Goal: Task Accomplishment & Management: Manage account settings

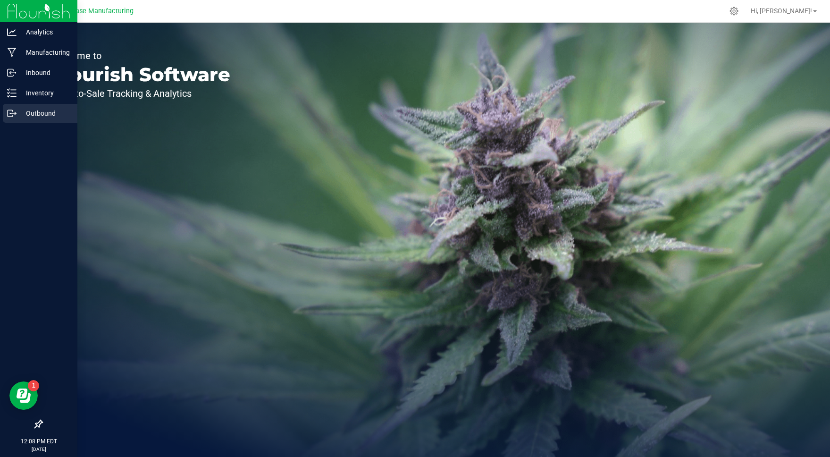
click at [21, 110] on p "Outbound" at bounding box center [45, 113] width 57 height 11
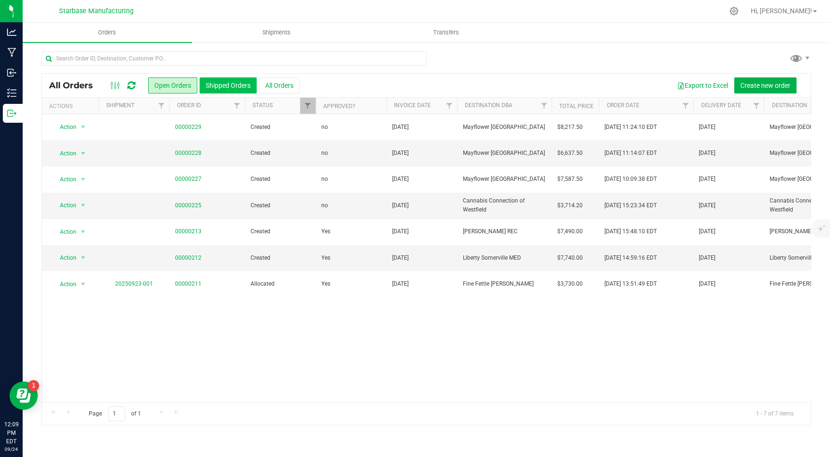
click at [215, 86] on button "Shipped Orders" at bounding box center [228, 85] width 57 height 16
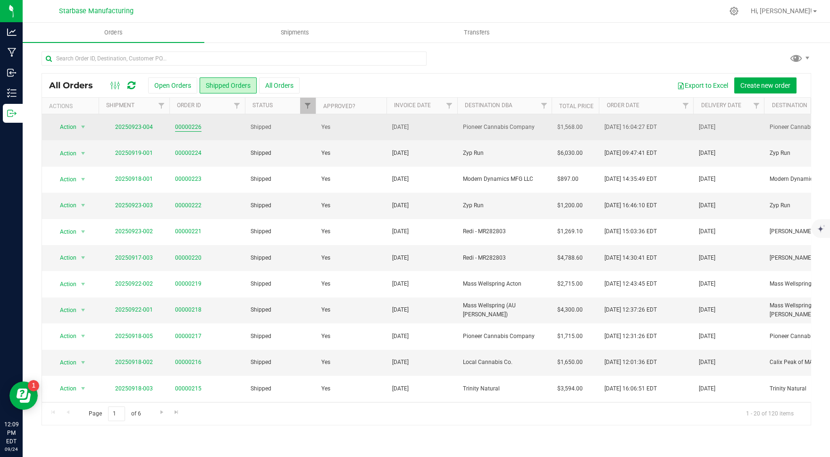
click at [187, 123] on link "00000226" at bounding box center [188, 127] width 26 height 9
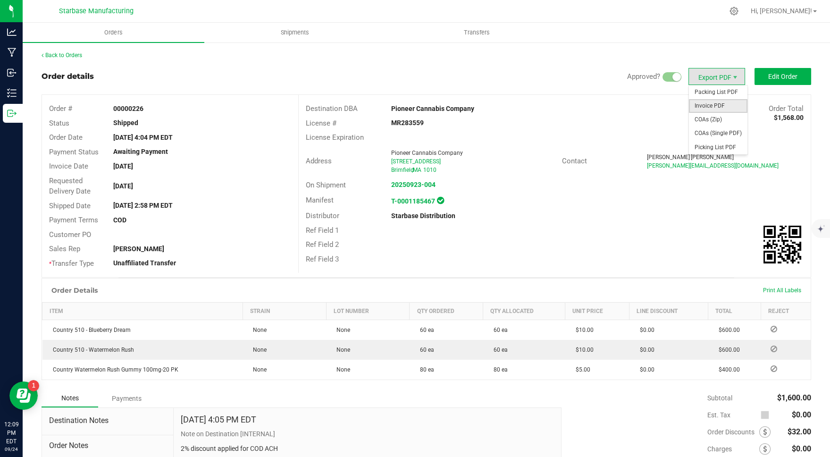
click at [712, 107] on span "Invoice PDF" at bounding box center [718, 106] width 59 height 14
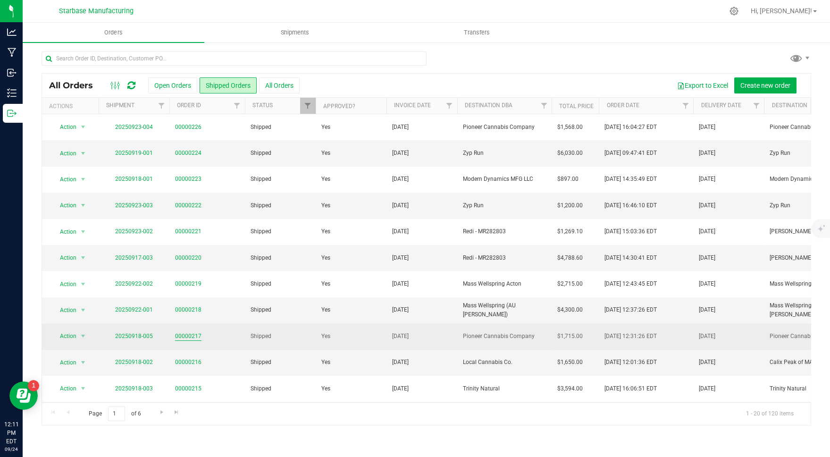
click at [184, 334] on link "00000217" at bounding box center [188, 336] width 26 height 9
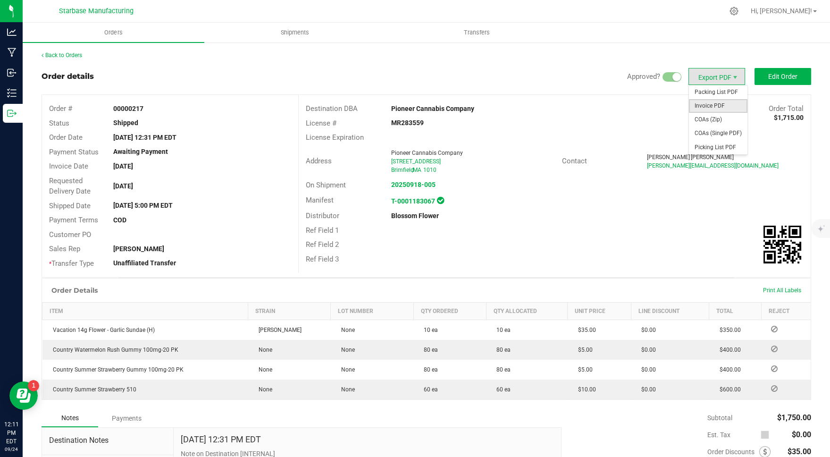
click at [732, 106] on span "Invoice PDF" at bounding box center [718, 106] width 59 height 14
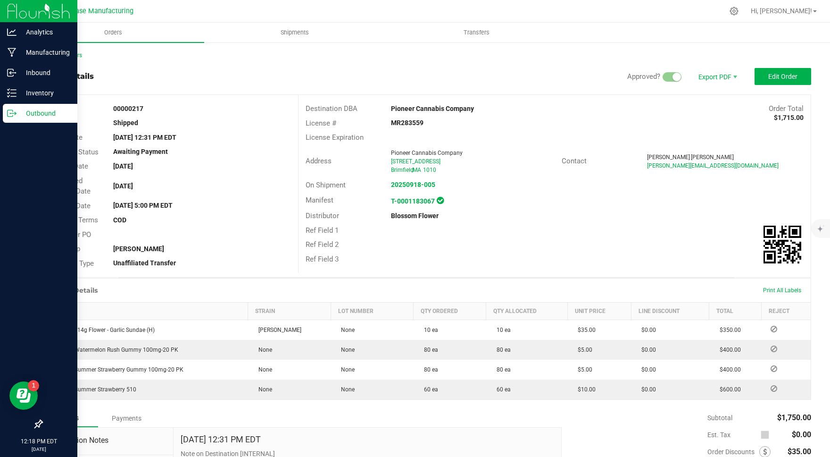
click at [13, 112] on icon at bounding box center [11, 113] width 9 height 9
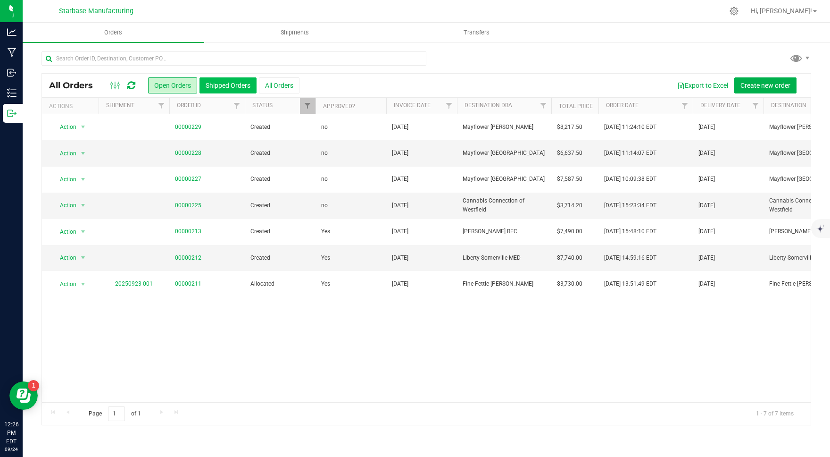
click at [228, 86] on button "Shipped Orders" at bounding box center [228, 85] width 57 height 16
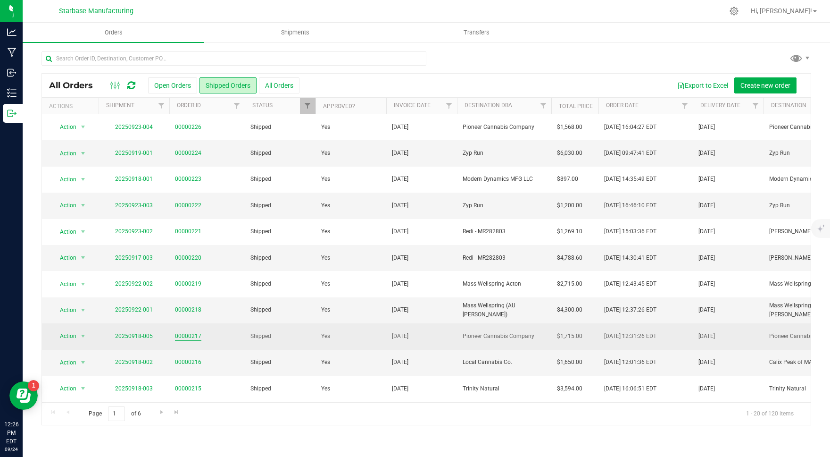
click at [191, 334] on link "00000217" at bounding box center [188, 336] width 26 height 9
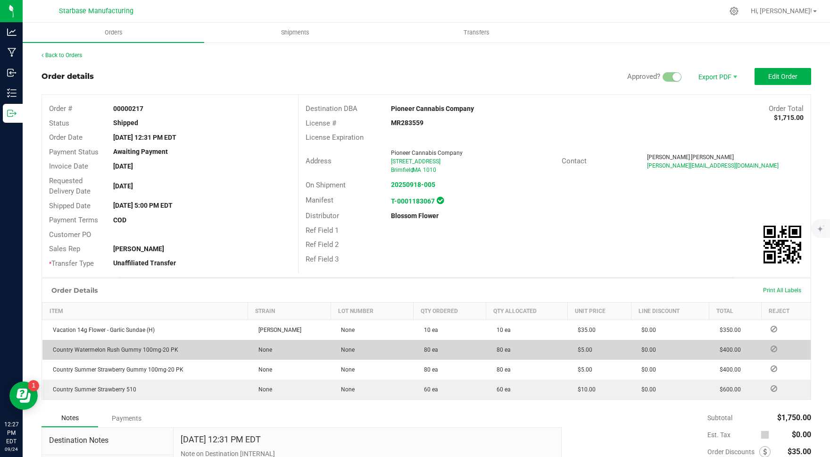
click at [776, 346] on icon at bounding box center [774, 349] width 7 height 6
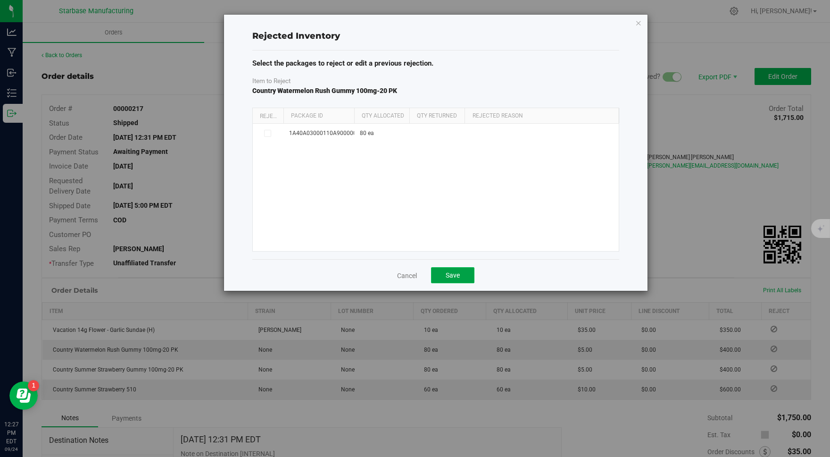
click at [460, 273] on button "Save" at bounding box center [452, 275] width 43 height 16
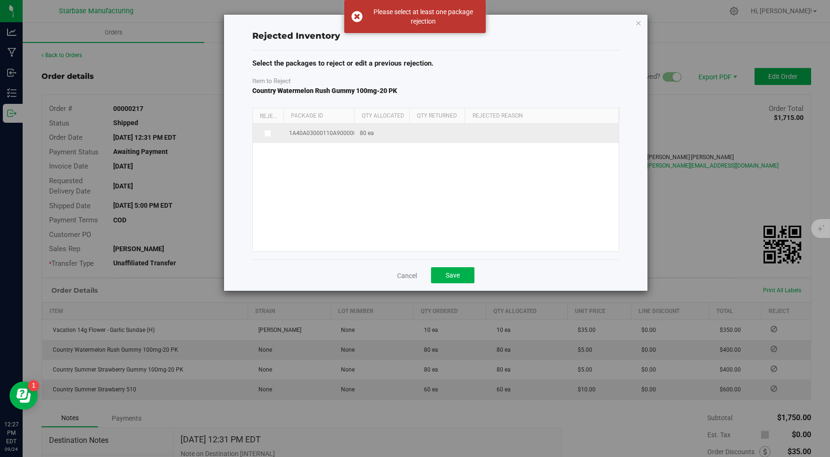
click at [306, 129] on span "1A40A03000110A9000002022" at bounding box center [329, 133] width 81 height 9
click at [265, 141] on td at bounding box center [268, 133] width 31 height 19
click at [268, 133] on icon at bounding box center [267, 133] width 5 height 0
click at [0, 0] on input "checkbox" at bounding box center [0, 0] width 0 height 0
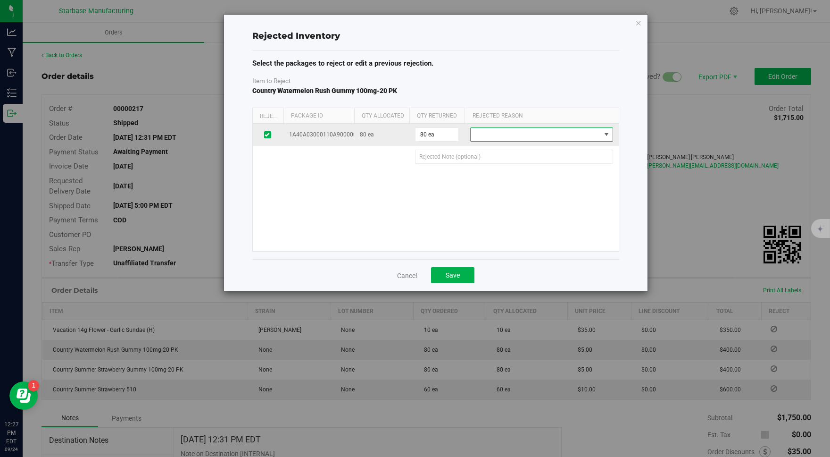
click at [518, 134] on span at bounding box center [536, 134] width 130 height 13
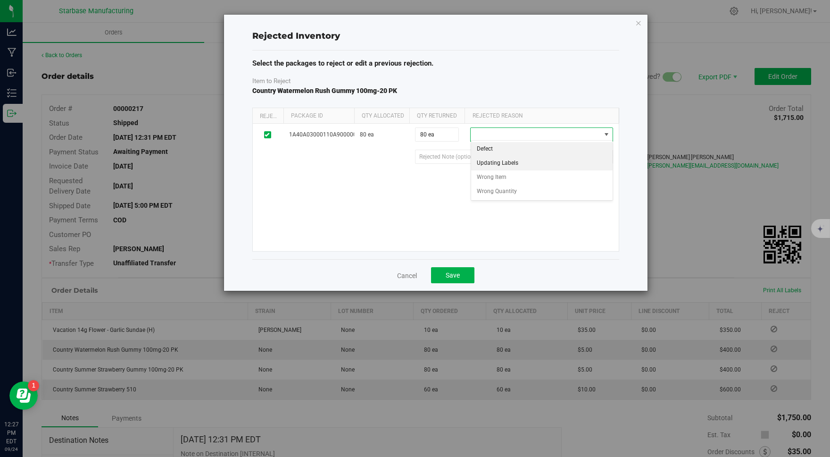
click at [518, 158] on li "Updating Labels" at bounding box center [542, 163] width 142 height 14
click at [448, 277] on button "Save" at bounding box center [452, 275] width 43 height 16
click at [637, 25] on icon "button" at bounding box center [638, 22] width 7 height 11
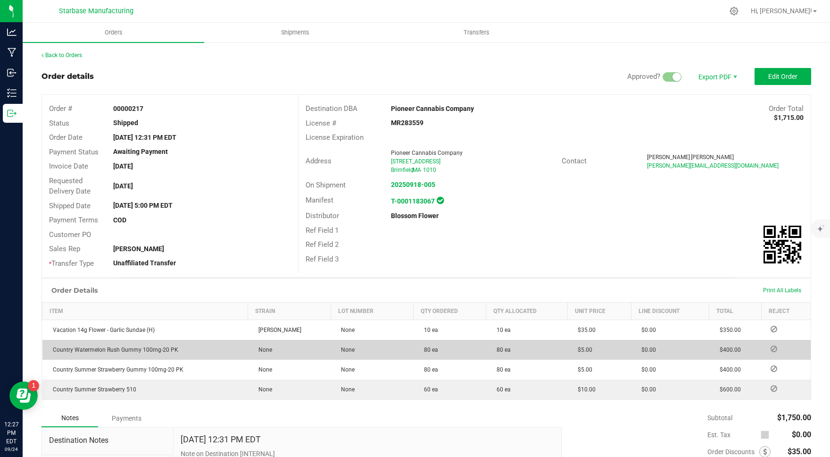
click at [773, 351] on icon at bounding box center [774, 349] width 7 height 6
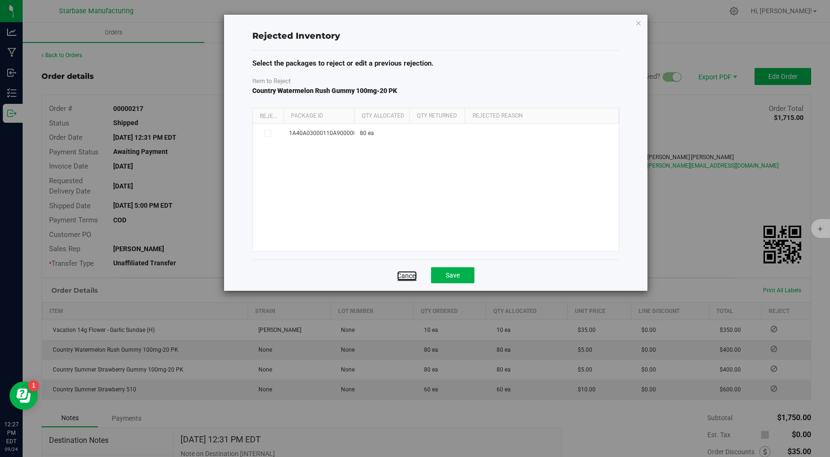
click at [411, 273] on link "Cancel" at bounding box center [407, 275] width 20 height 9
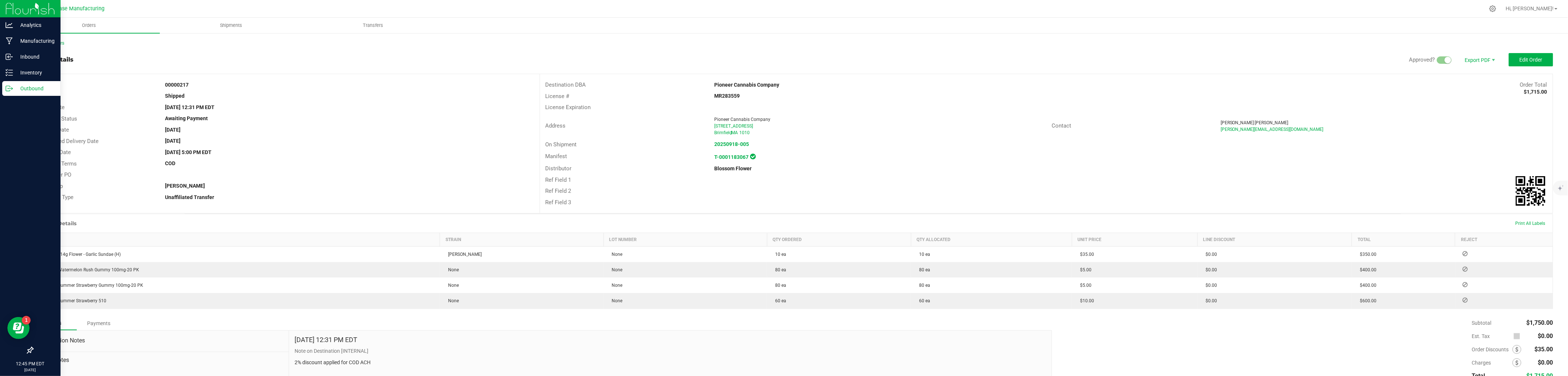
click at [12, 84] on div "Outbound" at bounding box center [31, 88] width 59 height 15
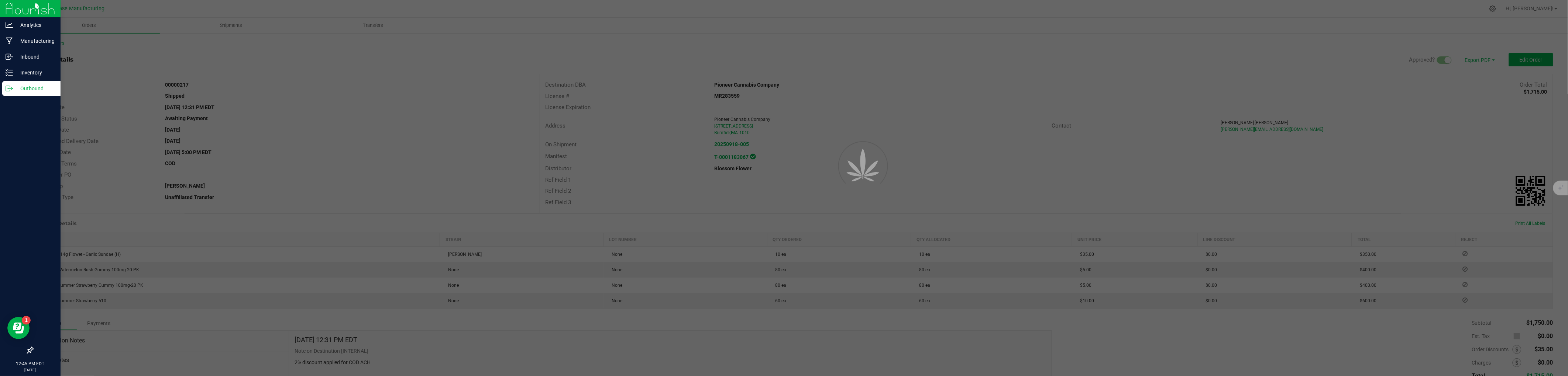
click at [26, 84] on div "Outbound" at bounding box center [31, 88] width 59 height 15
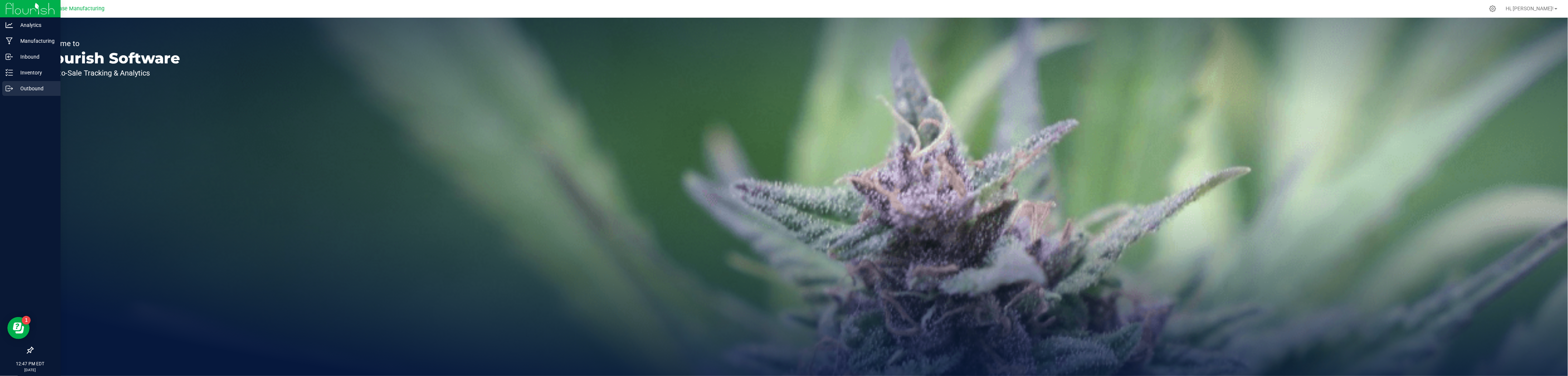
click at [18, 88] on p "Outbound" at bounding box center [35, 88] width 45 height 9
